Goal: Navigation & Orientation: Find specific page/section

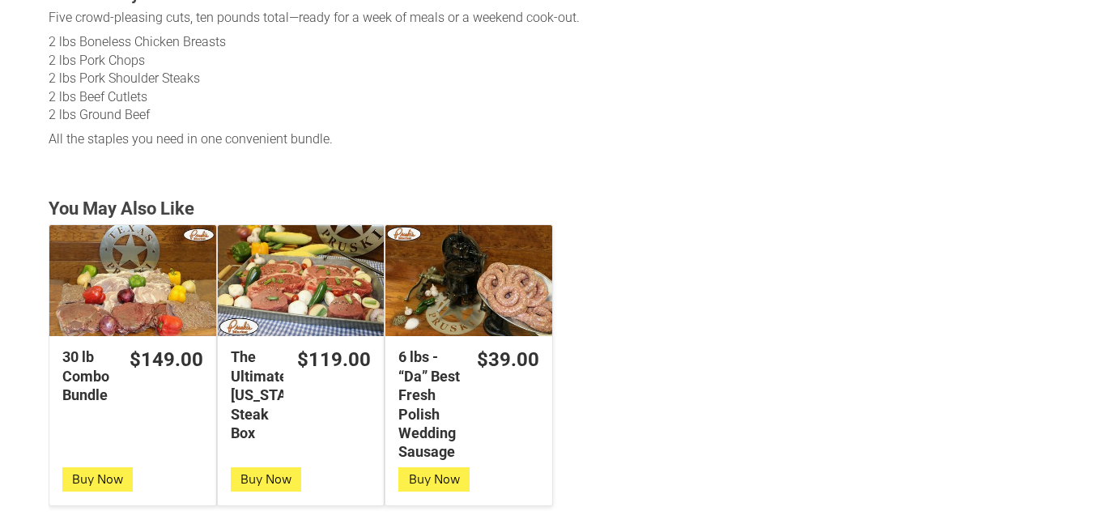
scroll to position [898, 0]
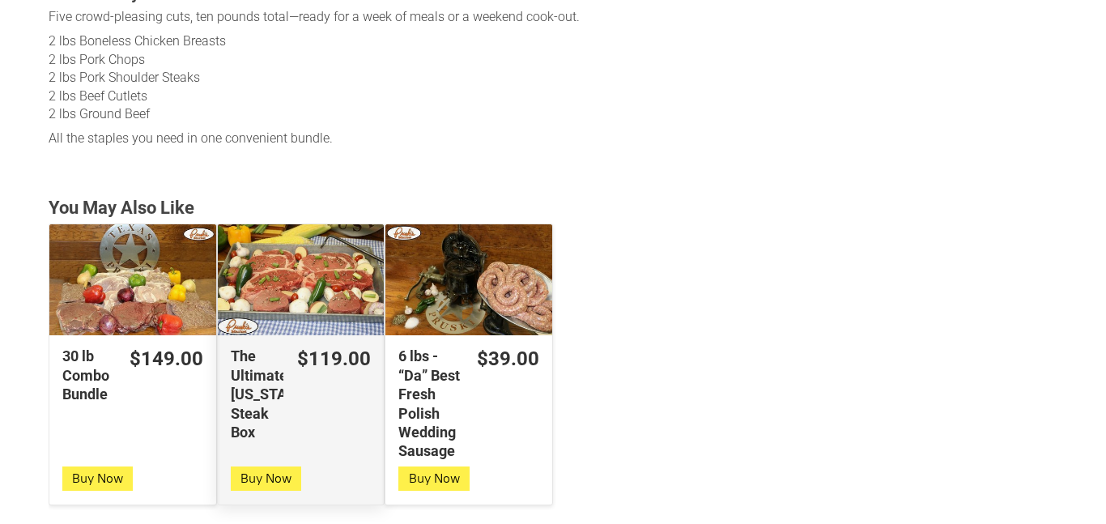
click at [279, 275] on div "The Ultimate [US_STATE] Steak Box" at bounding box center [301, 279] width 167 height 111
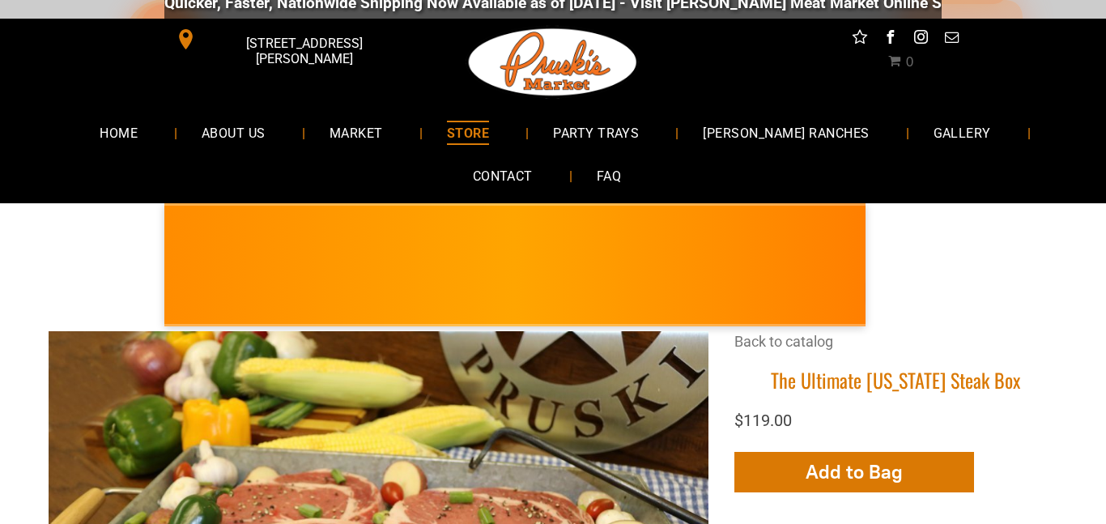
scroll to position [1, 0]
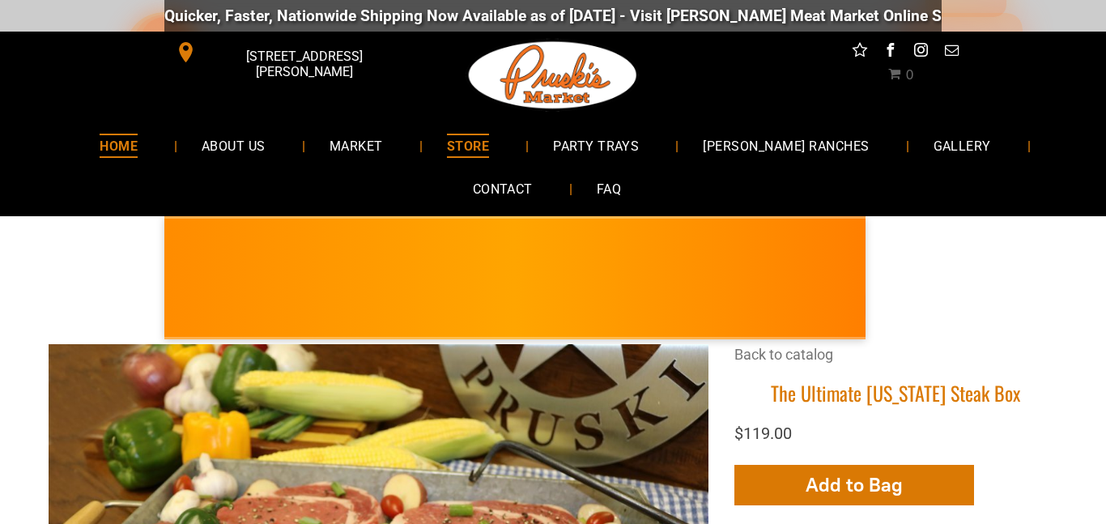
click at [134, 141] on span "HOME" at bounding box center [119, 145] width 38 height 23
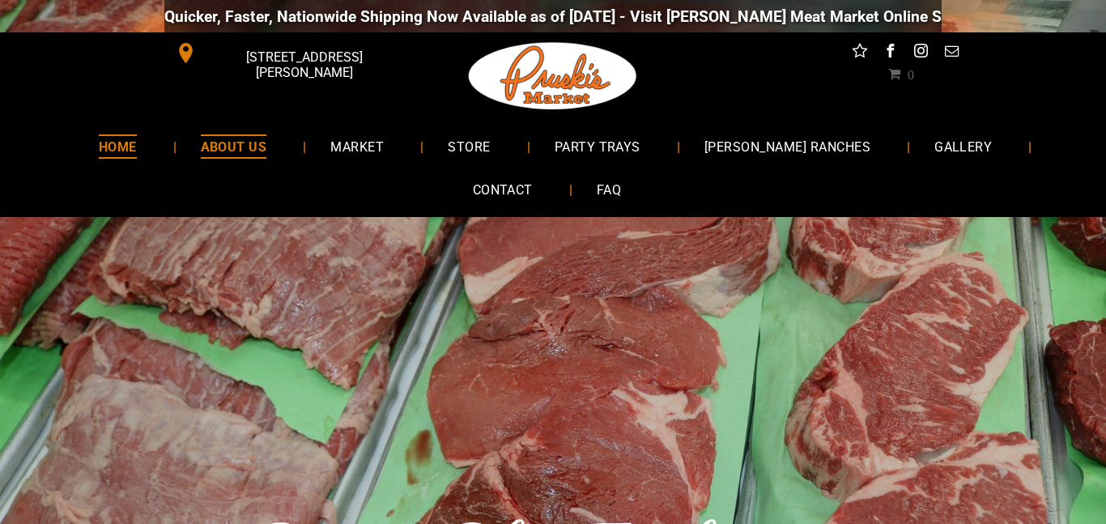
click at [259, 134] on span "ABOUT US" at bounding box center [234, 145] width 66 height 23
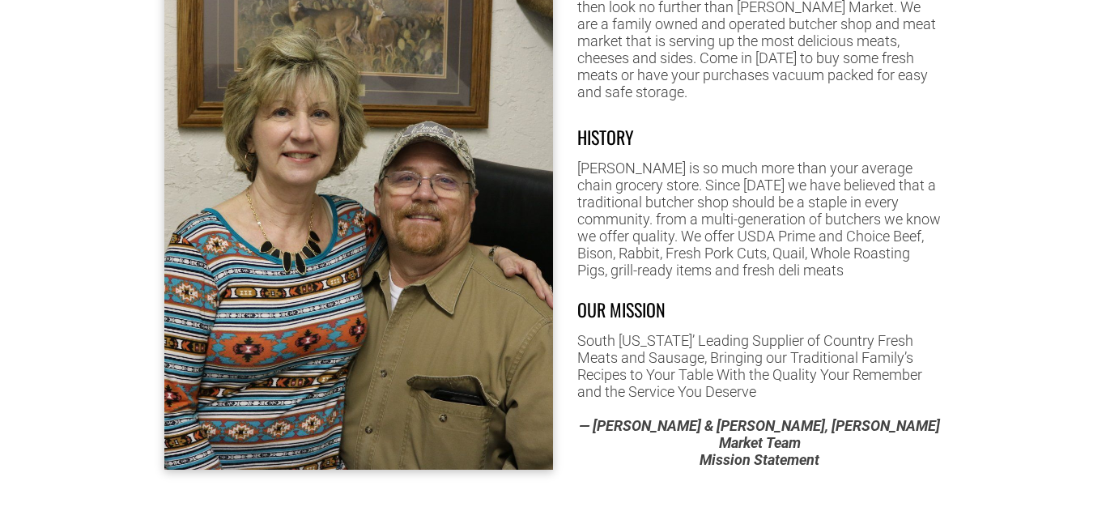
scroll to position [1012, 0]
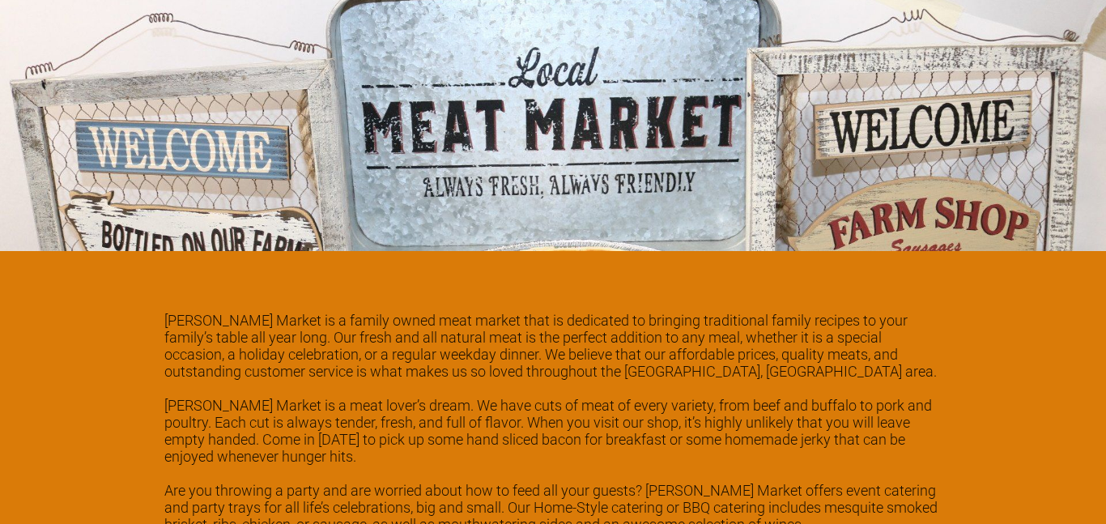
click at [939, 147] on div at bounding box center [553, 70] width 1106 height 361
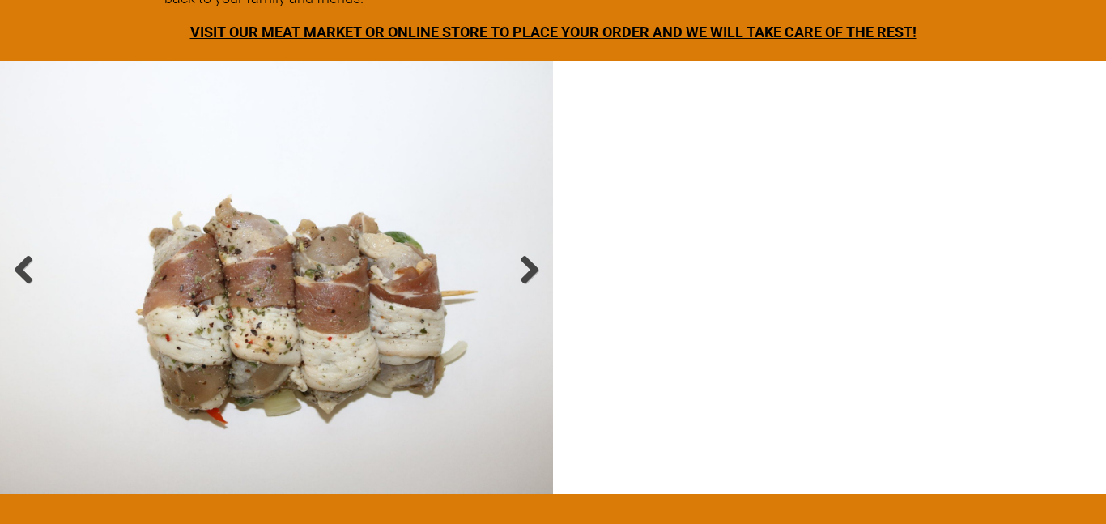
scroll to position [2600, 0]
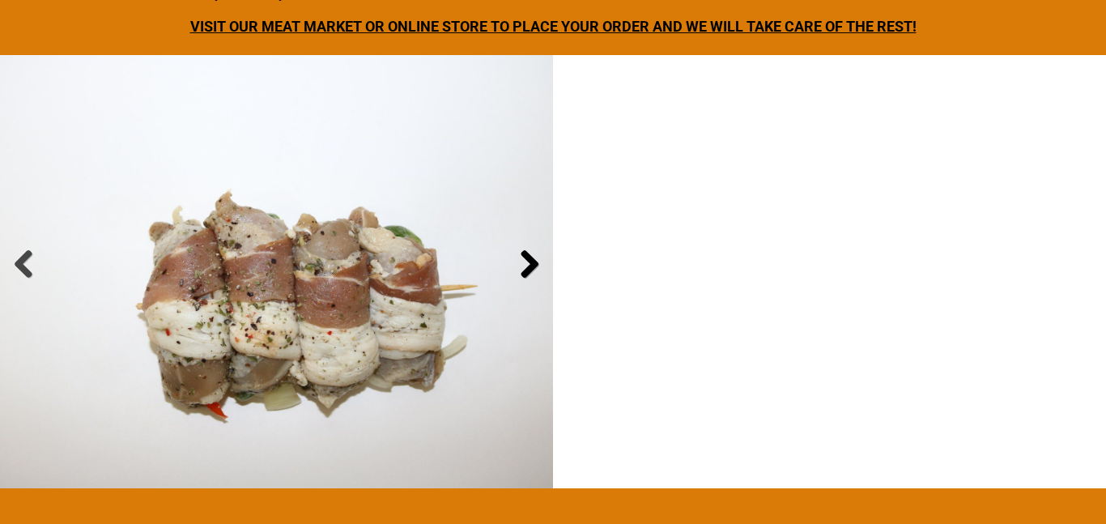
click at [525, 249] on link at bounding box center [529, 265] width 32 height 32
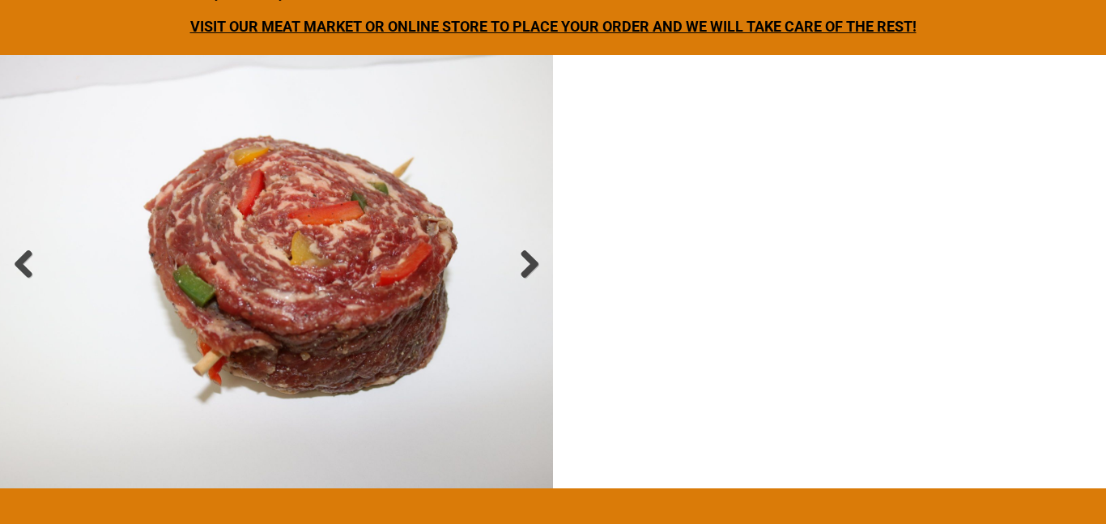
click at [285, 232] on li "Slide title Write your caption here Button" at bounding box center [276, 271] width 553 height 433
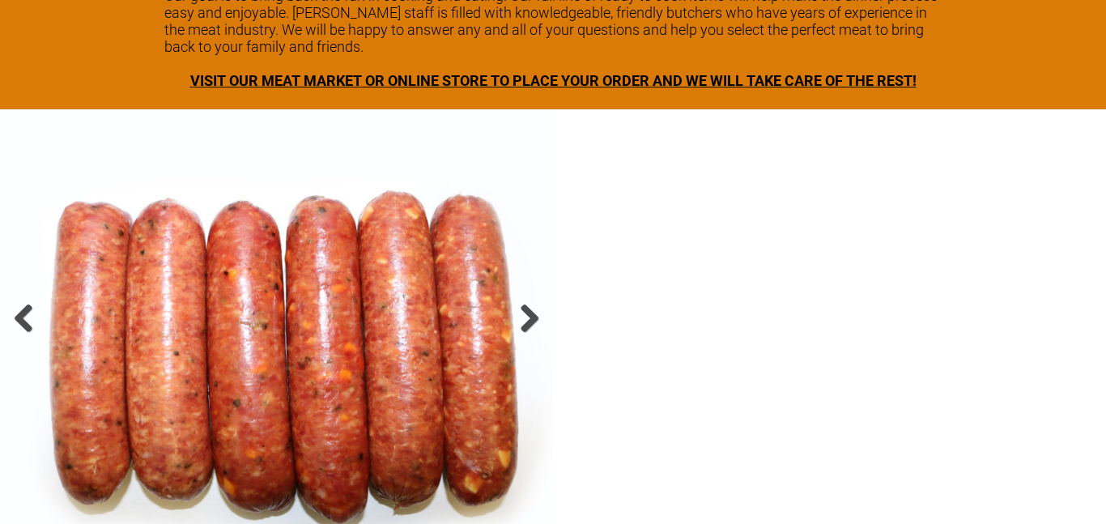
scroll to position [2537, 0]
